Goal: Task Accomplishment & Management: Use online tool/utility

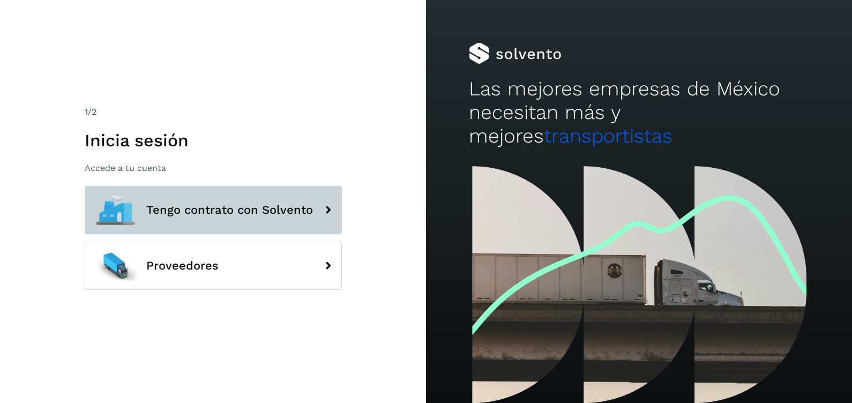
click at [202, 209] on span "Tengo contrato con Solvento" at bounding box center [229, 210] width 167 height 13
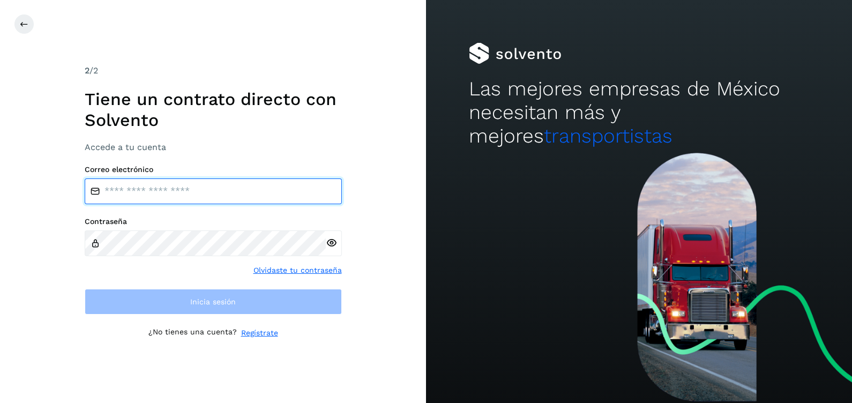
type input "**********"
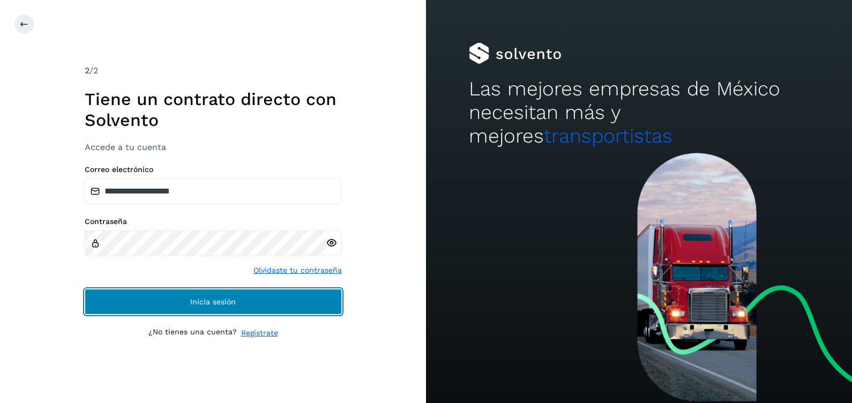
click at [228, 298] on span "Inicia sesión" at bounding box center [213, 301] width 46 height 7
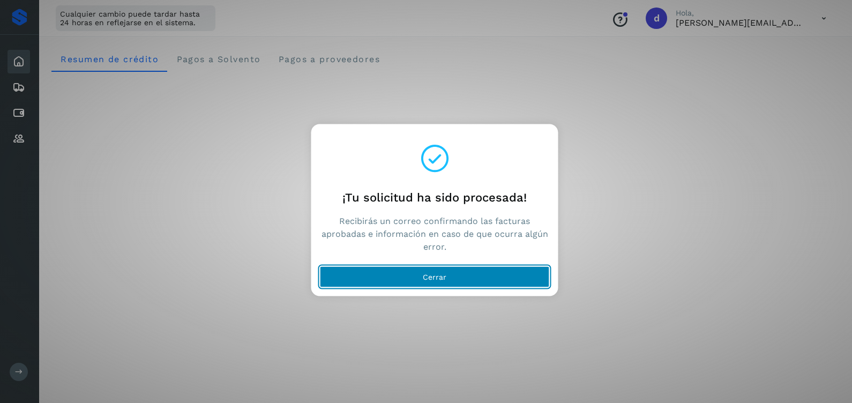
click at [421, 273] on button "Cerrar" at bounding box center [435, 276] width 230 height 21
click at [435, 273] on span "Cerrar" at bounding box center [435, 276] width 24 height 7
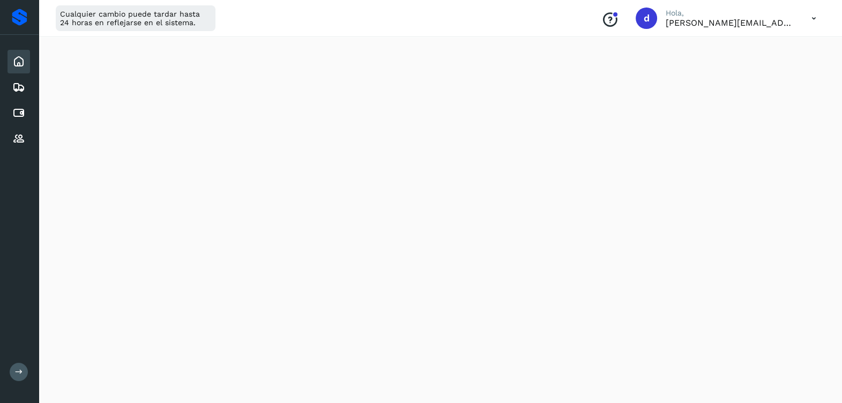
scroll to position [335, 0]
